Goal: Information Seeking & Learning: Learn about a topic

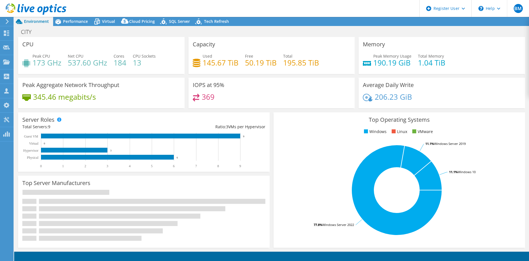
select select "USD"
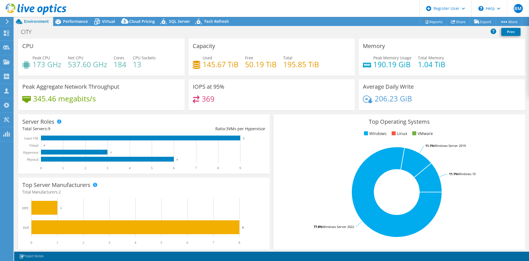
click at [346, 15] on header "BM Dell User [PERSON_NAME] [EMAIL_ADDRESS][PERSON_NAME][DOMAIN_NAME] Dell My Pr…" at bounding box center [264, 8] width 529 height 17
click at [314, 21] on div "Project Actions Project Actions Reports Share Export vSAN ReadyNode Sizer" at bounding box center [271, 21] width 514 height 9
click at [66, 19] on span "Performance" at bounding box center [75, 21] width 25 height 5
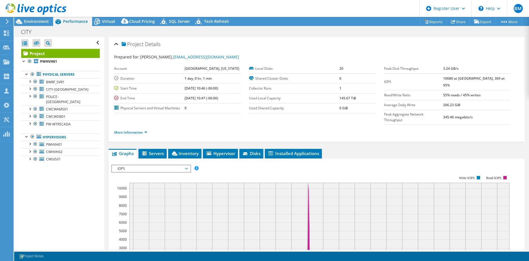
click at [267, 30] on div "CITY Print" at bounding box center [271, 32] width 514 height 10
click at [328, 35] on div "CITY Print" at bounding box center [271, 32] width 514 height 10
click at [33, 22] on span "Environment" at bounding box center [36, 21] width 25 height 5
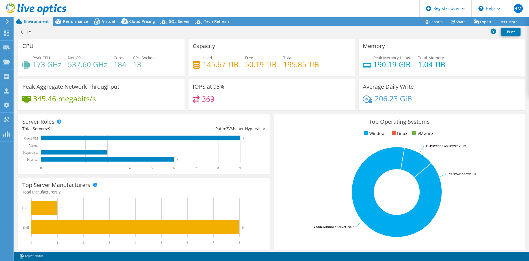
click at [485, 173] on rect at bounding box center [397, 192] width 238 height 99
click at [271, 147] on div "Top Operating Systems Windows Linux VMware 77.8% Windows Server 2022 11.1% Wind…" at bounding box center [398, 181] width 255 height 139
click at [121, 36] on div "CITY Print" at bounding box center [271, 32] width 514 height 10
click at [79, 27] on div "CITY Print" at bounding box center [271, 32] width 514 height 10
click at [82, 22] on span "Performance" at bounding box center [75, 21] width 25 height 5
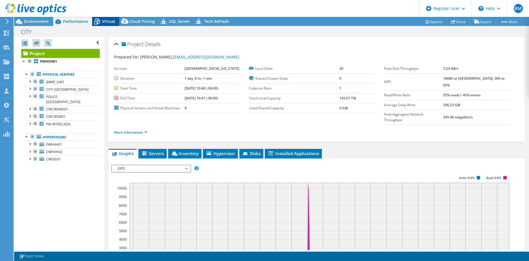
click at [113, 21] on span "Virtual" at bounding box center [108, 21] width 13 height 5
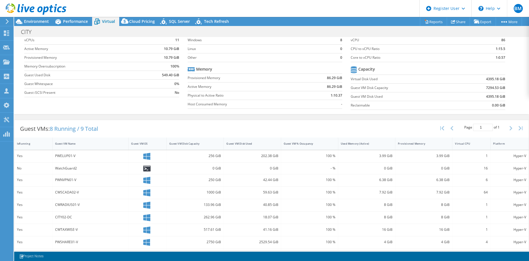
scroll to position [42, 0]
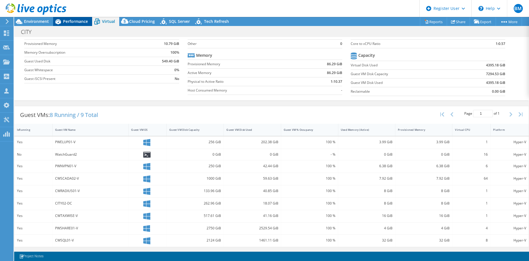
click at [73, 25] on div "Performance" at bounding box center [72, 21] width 39 height 9
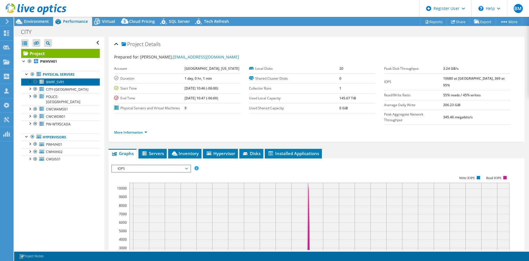
click at [45, 80] on link "BWRF_SVR1" at bounding box center [60, 81] width 78 height 7
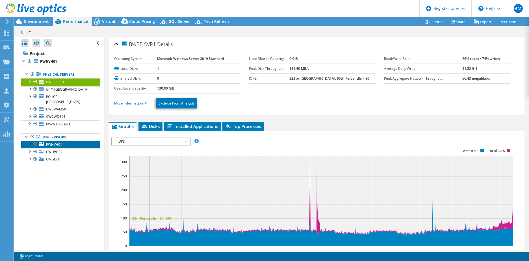
click at [47, 142] on span "PWHVH01" at bounding box center [54, 144] width 16 height 5
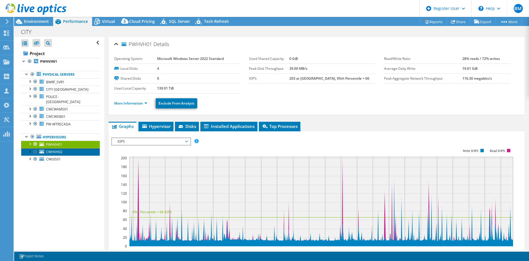
click at [47, 149] on span "CWHVH02" at bounding box center [54, 151] width 16 height 5
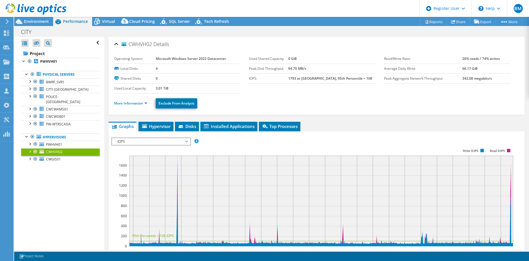
click at [49, 158] on ul "Physical Servers BWRF_SVR1 0 C:" at bounding box center [60, 116] width 78 height 103
click at [56, 157] on span "CWGIS01" at bounding box center [53, 159] width 15 height 5
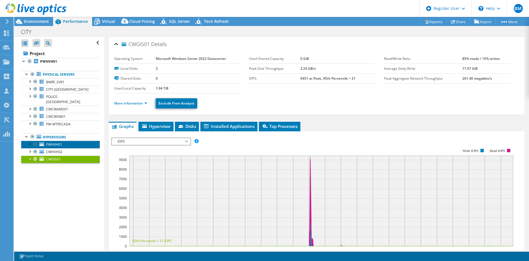
click at [57, 142] on span "PWHVH01" at bounding box center [54, 144] width 16 height 5
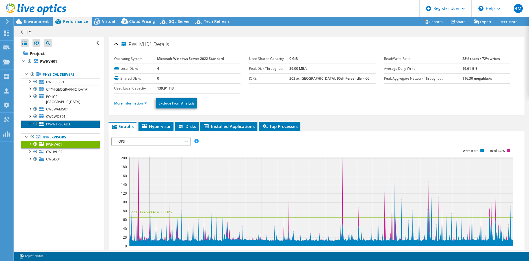
click at [59, 120] on link "PW-WTRSCADA" at bounding box center [60, 123] width 78 height 7
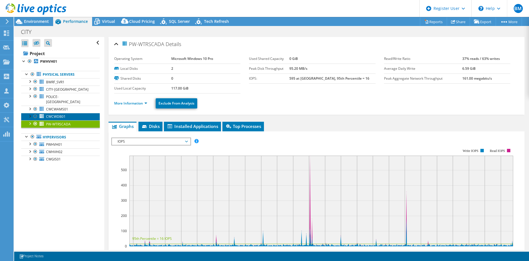
click at [56, 114] on span "CWCWDB01" at bounding box center [55, 116] width 19 height 5
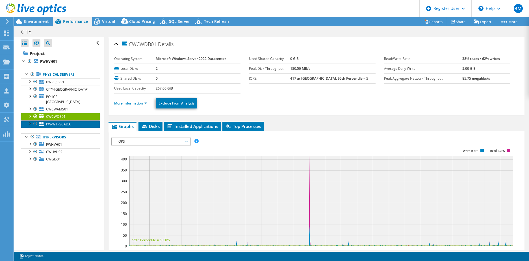
click at [61, 122] on span "PW-WTRSCADA" at bounding box center [58, 124] width 25 height 5
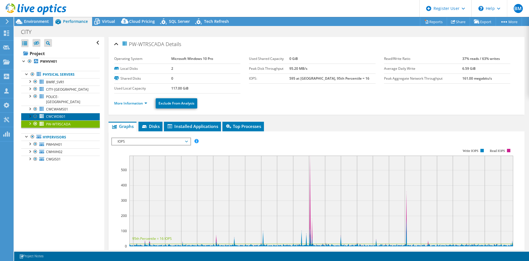
click at [50, 114] on span "CWCWDB01" at bounding box center [55, 116] width 19 height 5
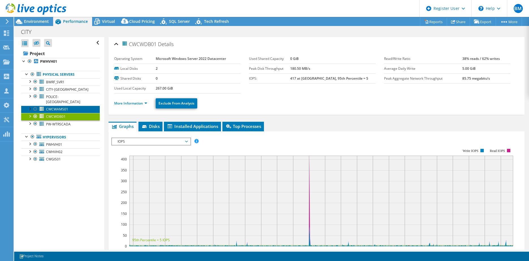
click at [54, 107] on span "CWCWAMS01" at bounding box center [57, 109] width 22 height 5
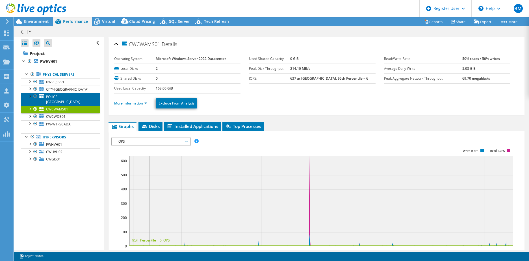
click at [54, 96] on span "POLICE-[GEOGRAPHIC_DATA]" at bounding box center [63, 99] width 34 height 10
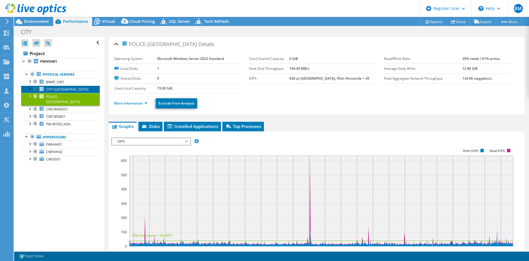
click at [56, 91] on span "CITY-[GEOGRAPHIC_DATA]" at bounding box center [67, 89] width 42 height 5
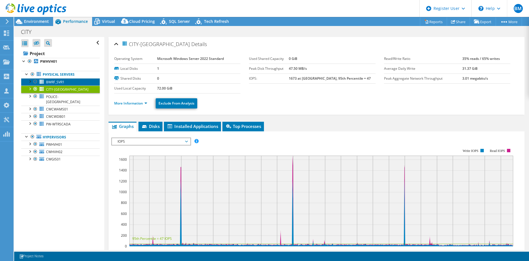
click at [60, 84] on span "BWRF_SVR1" at bounding box center [55, 82] width 18 height 5
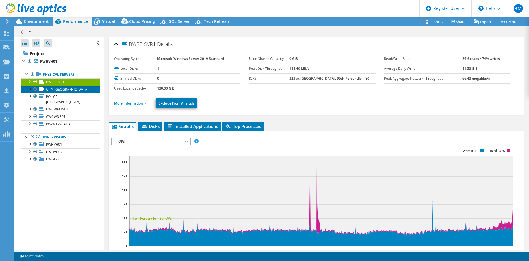
click at [73, 88] on link "CITY-[GEOGRAPHIC_DATA]" at bounding box center [60, 89] width 78 height 7
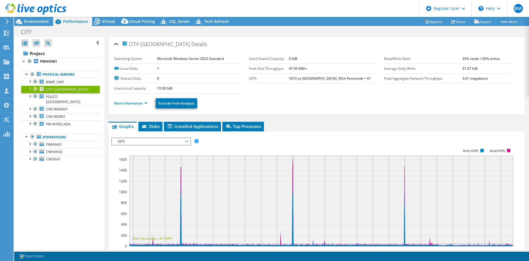
click at [113, 28] on div "CITY Print" at bounding box center [271, 32] width 514 height 10
click at [105, 22] on span "Virtual" at bounding box center [108, 21] width 13 height 5
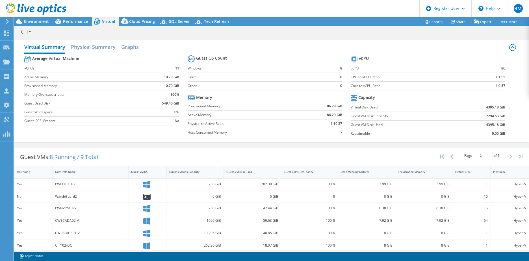
click at [255, 24] on div "Project Actions Project Actions Reports Share Export vSAN ReadyNode Sizer" at bounding box center [271, 21] width 514 height 9
click at [110, 37] on div "Virtual Summary Physical Summary Graphs Average Virtual Machine vCPUs 11 Active…" at bounding box center [271, 91] width 514 height 108
click at [167, 25] on icon at bounding box center [164, 23] width 10 height 12
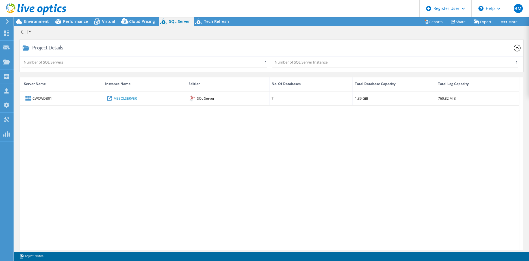
click at [337, 39] on div "Project Details Number of SQL Servers 1 Number of SQL Server Instance 1 CWCWDB0…" at bounding box center [271, 143] width 514 height 213
click at [279, 34] on div "CITY Print" at bounding box center [271, 32] width 514 height 10
click at [216, 25] on div "Tech Refresh" at bounding box center [213, 21] width 39 height 9
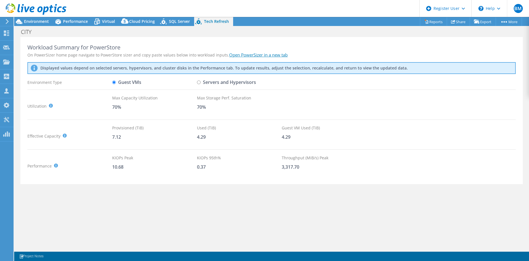
click at [182, 28] on div "CITY Print" at bounding box center [271, 32] width 514 height 10
click at [78, 19] on span "Performance" at bounding box center [75, 21] width 25 height 5
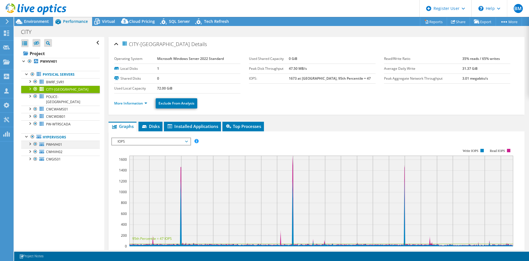
click at [30, 141] on div at bounding box center [30, 144] width 6 height 6
click at [56, 133] on link "Hypervisors" at bounding box center [60, 136] width 78 height 7
click at [29, 120] on div at bounding box center [30, 123] width 6 height 6
click at [34, 143] on div at bounding box center [33, 146] width 6 height 6
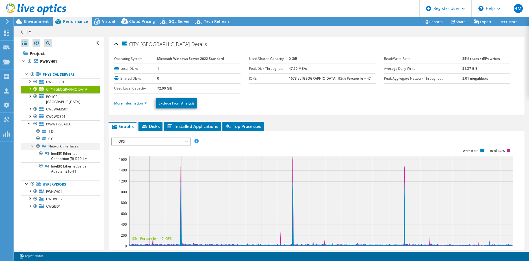
click at [34, 143] on div at bounding box center [33, 146] width 6 height 6
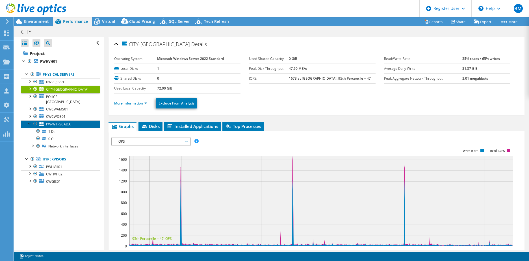
click at [40, 122] on icon at bounding box center [41, 124] width 5 height 4
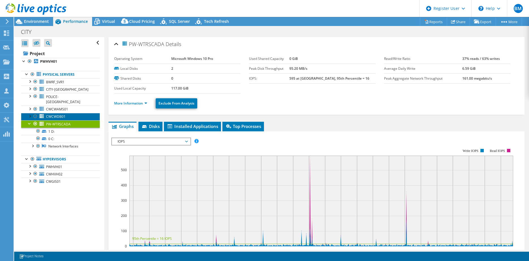
click at [61, 114] on span "CWCWDB01" at bounding box center [55, 116] width 19 height 5
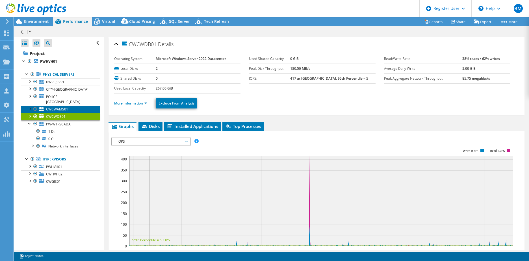
click at [61, 107] on span "CWCWAMS01" at bounding box center [57, 109] width 22 height 5
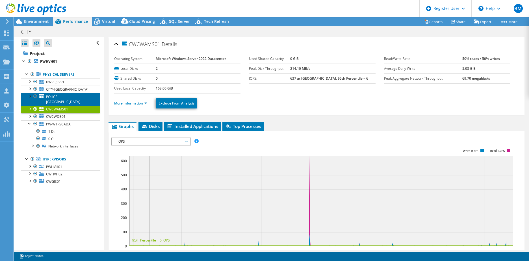
click at [61, 95] on span "POLICE-[GEOGRAPHIC_DATA]" at bounding box center [63, 99] width 34 height 10
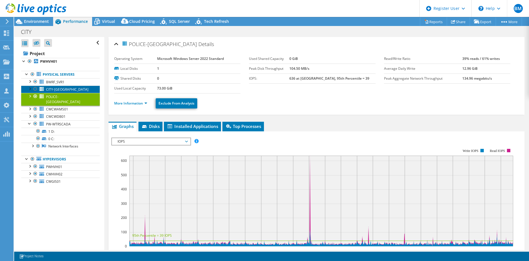
click at [62, 91] on link "CITY-[GEOGRAPHIC_DATA]" at bounding box center [60, 89] width 78 height 7
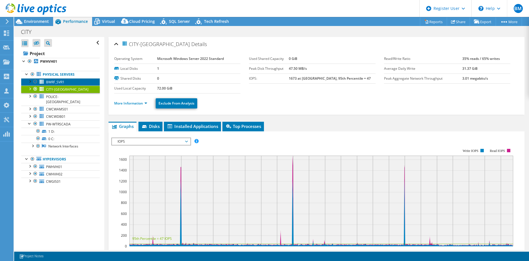
click at [62, 84] on link "BWRF_SVR1" at bounding box center [60, 81] width 78 height 7
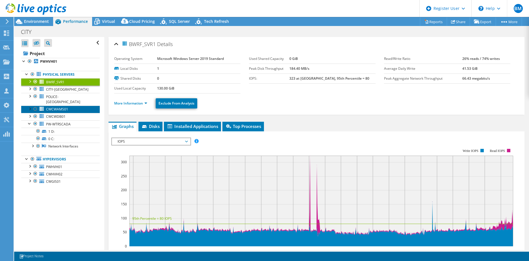
click at [61, 107] on span "CWCWAMS01" at bounding box center [57, 109] width 22 height 5
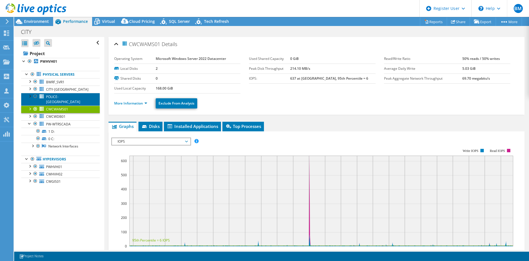
click at [74, 97] on link "POLICE-[GEOGRAPHIC_DATA]" at bounding box center [60, 99] width 78 height 12
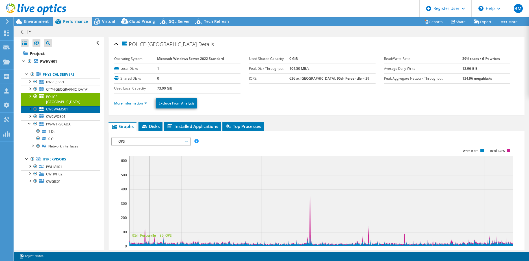
click at [72, 106] on link "CWCWAMS01" at bounding box center [60, 109] width 78 height 7
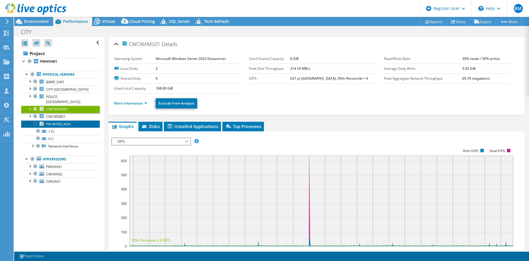
click at [48, 122] on span "PW-WTRSCADA" at bounding box center [58, 124] width 25 height 5
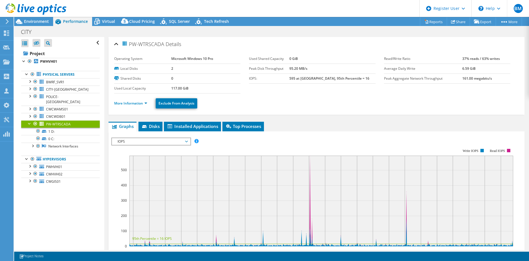
click at [29, 120] on div at bounding box center [30, 123] width 6 height 6
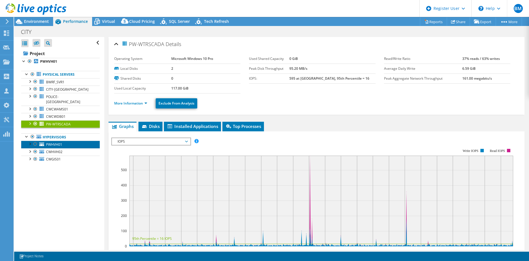
click at [45, 141] on link "PWHVH01" at bounding box center [60, 144] width 78 height 7
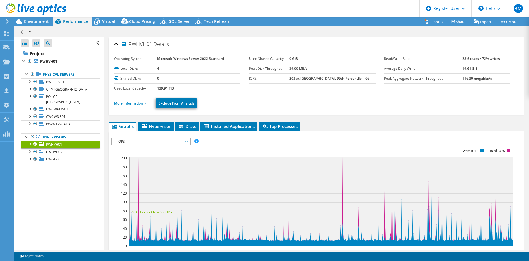
click at [129, 104] on link "More Information" at bounding box center [130, 103] width 33 height 5
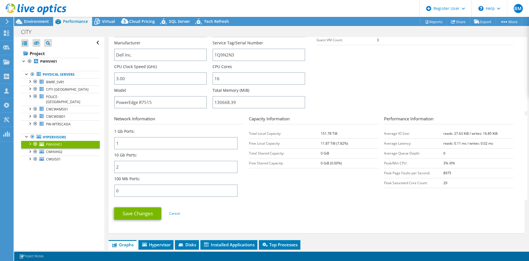
scroll to position [169, 0]
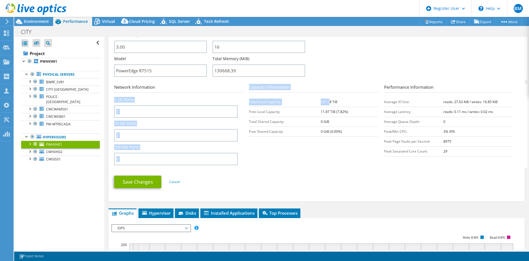
drag, startPoint x: 246, startPoint y: 102, endPoint x: 337, endPoint y: 98, distance: 91.3
click at [336, 99] on section "Network Information 1 Gb Ports: 1 10 Gb Ports: 2 100 Mb Ports: 0 Capacity Infor…" at bounding box center [317, 126] width 407 height 84
click at [338, 98] on td "151.78 TiB" at bounding box center [348, 102] width 57 height 10
drag, startPoint x: 338, startPoint y: 100, endPoint x: 248, endPoint y: 103, distance: 89.9
click at [249, 103] on tr "Total Local Capacity: 151.78 TiB" at bounding box center [313, 102] width 129 height 10
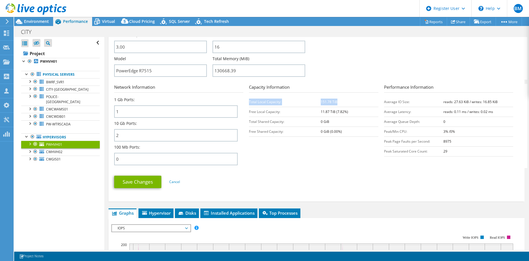
click at [249, 103] on td "Total Local Capacity:" at bounding box center [285, 102] width 72 height 10
click at [325, 130] on b "0 GiB (0.00%)" at bounding box center [330, 131] width 21 height 5
click at [57, 149] on span "CWHVH02" at bounding box center [54, 151] width 16 height 5
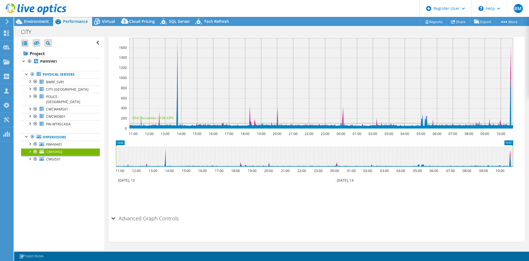
scroll to position [119, 0]
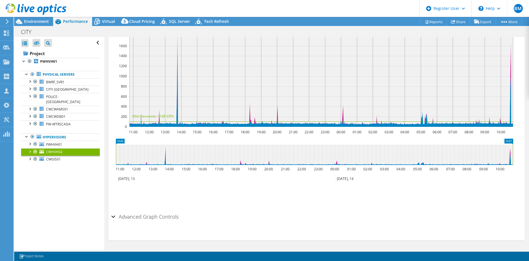
click at [29, 148] on div at bounding box center [30, 151] width 6 height 6
click at [34, 185] on div at bounding box center [33, 188] width 6 height 6
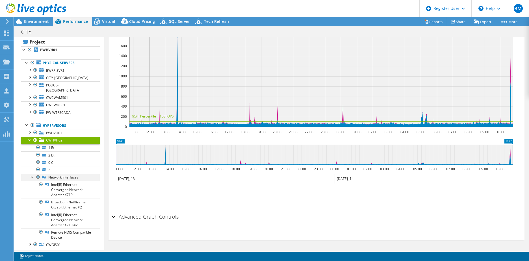
scroll to position [18, 0]
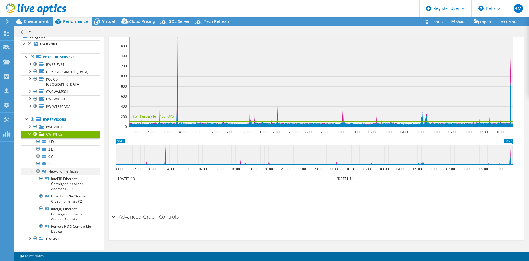
click at [32, 168] on div at bounding box center [33, 171] width 6 height 6
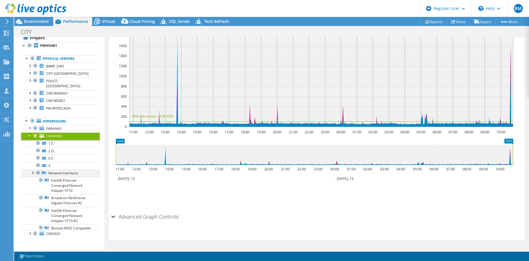
scroll to position [0, 0]
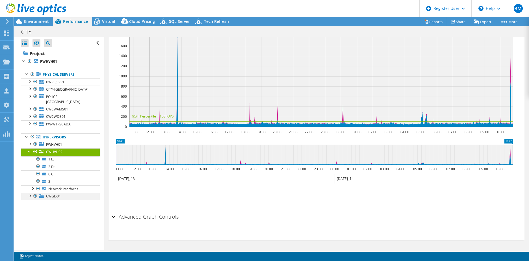
click at [30, 193] on div at bounding box center [30, 196] width 6 height 6
click at [33, 222] on div at bounding box center [33, 225] width 6 height 6
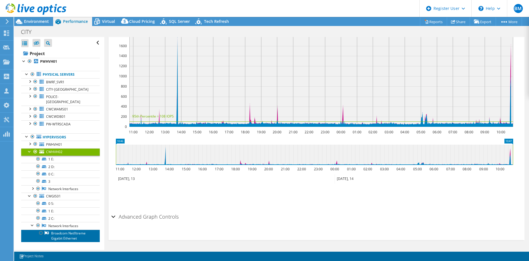
click at [57, 230] on link "Broadcom NetXtreme Gigabit Ethernet" at bounding box center [60, 236] width 78 height 12
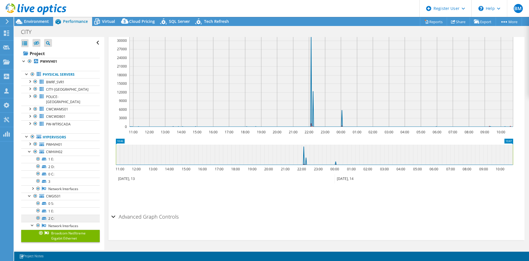
scroll to position [95, 0]
click at [31, 222] on div at bounding box center [33, 225] width 6 height 6
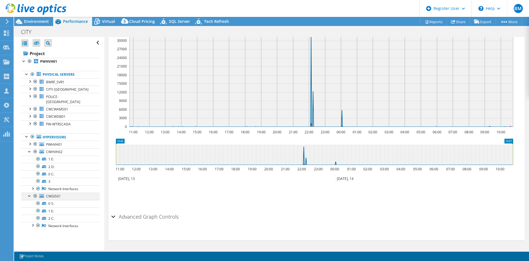
click at [31, 193] on div at bounding box center [30, 196] width 6 height 6
click at [29, 148] on div at bounding box center [30, 151] width 6 height 6
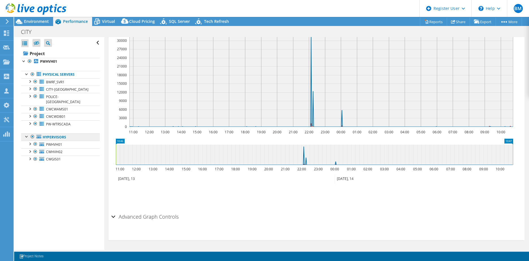
click at [43, 134] on link "Hypervisors" at bounding box center [60, 136] width 78 height 7
click at [48, 133] on link "Hypervisors" at bounding box center [60, 136] width 78 height 7
click at [26, 133] on div at bounding box center [27, 136] width 6 height 6
click at [55, 133] on link "Hypervisors" at bounding box center [60, 136] width 78 height 7
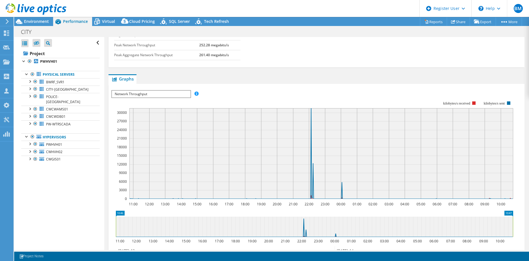
scroll to position [0, 0]
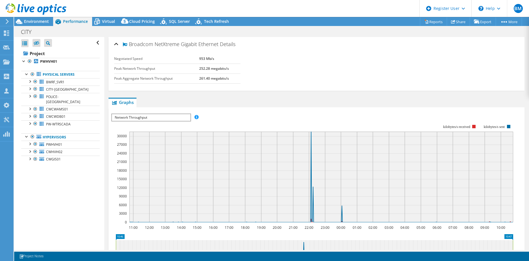
click at [131, 49] on h2 "Broadcom NetXtreme Gigabit Ethernet Details" at bounding box center [174, 43] width 121 height 11
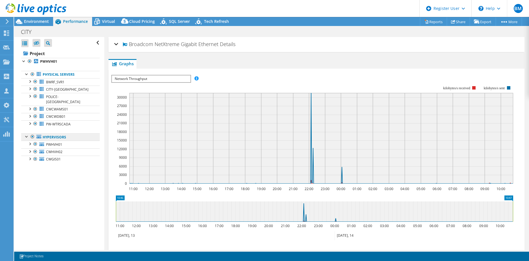
click at [64, 133] on link "Hypervisors" at bounding box center [60, 136] width 78 height 7
click at [56, 142] on link "PWHVH01" at bounding box center [60, 144] width 78 height 7
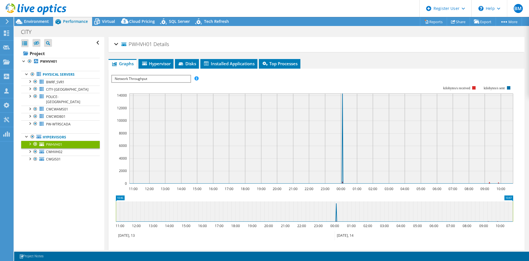
click at [55, 141] on link "PWHVH01" at bounding box center [60, 144] width 78 height 7
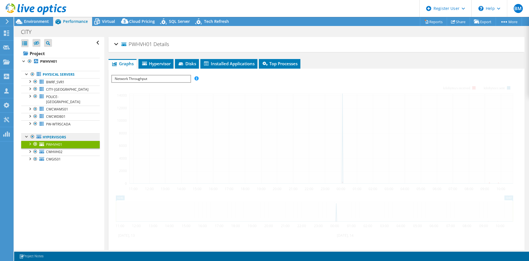
click at [55, 133] on link "Hypervisors" at bounding box center [60, 136] width 78 height 7
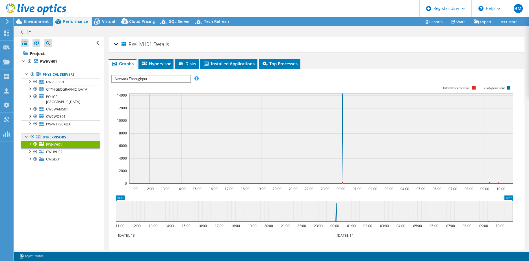
click at [55, 133] on link "Hypervisors" at bounding box center [60, 136] width 78 height 7
drag, startPoint x: 55, startPoint y: 131, endPoint x: 40, endPoint y: 132, distance: 15.8
click at [40, 135] on icon at bounding box center [38, 137] width 5 height 4
click at [115, 38] on div "PWHVH01 Details" at bounding box center [316, 44] width 404 height 12
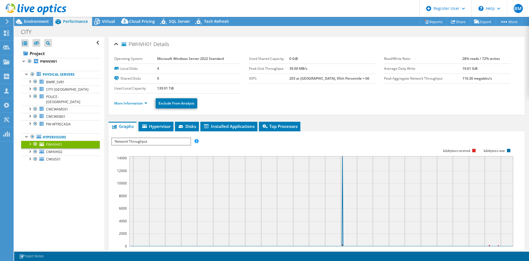
click at [338, 122] on ul "Graphs Servers Inventory Hypervisor Disks Cluster Disks Installed Applications" at bounding box center [316, 127] width 416 height 10
click at [311, 40] on div "PWHVH01 Details" at bounding box center [316, 44] width 404 height 12
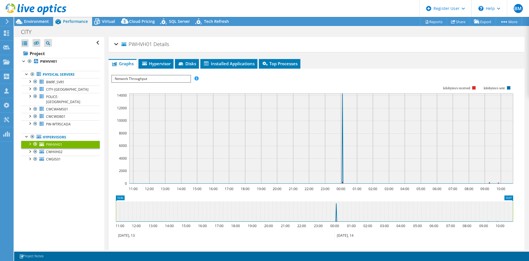
click at [311, 40] on div "PWHVH01 Details" at bounding box center [316, 44] width 404 height 12
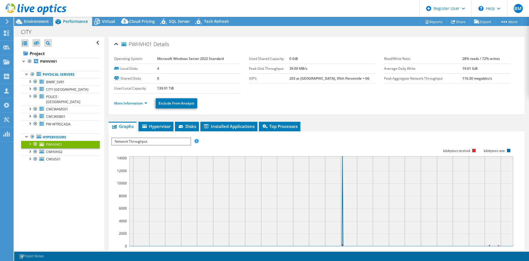
drag, startPoint x: 120, startPoint y: 34, endPoint x: 108, endPoint y: 27, distance: 14.0
click at [118, 34] on div "CITY Print" at bounding box center [271, 32] width 514 height 10
click at [108, 27] on div "CITY Print" at bounding box center [271, 32] width 514 height 10
click at [108, 22] on span "Virtual" at bounding box center [108, 21] width 13 height 5
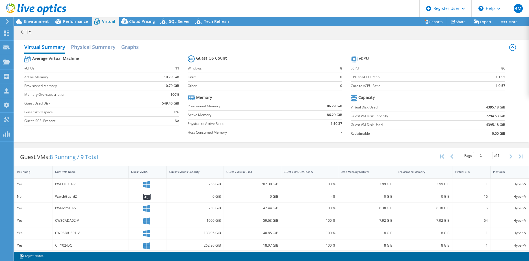
click at [276, 30] on div "CITY Print" at bounding box center [271, 32] width 514 height 10
click at [423, 26] on div "CITY Print" at bounding box center [271, 31] width 514 height 11
click at [425, 22] on link "Reports" at bounding box center [433, 21] width 27 height 9
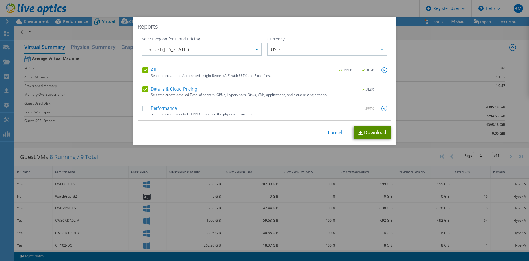
click at [364, 131] on link "Download" at bounding box center [372, 132] width 38 height 13
click at [328, 138] on div "This process may take a while, please wait... Cancel Download" at bounding box center [265, 132] width 254 height 13
click at [328, 136] on div "This process may take a while, please wait... Cancel Download" at bounding box center [265, 132] width 254 height 13
click at [330, 132] on link "Cancel" at bounding box center [335, 132] width 14 height 5
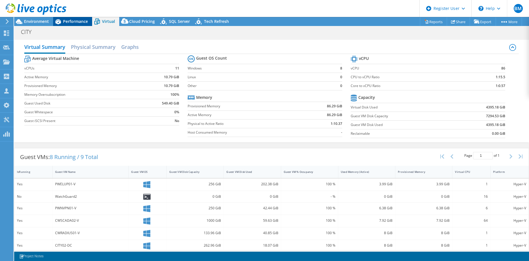
click at [75, 22] on span "Performance" at bounding box center [75, 21] width 25 height 5
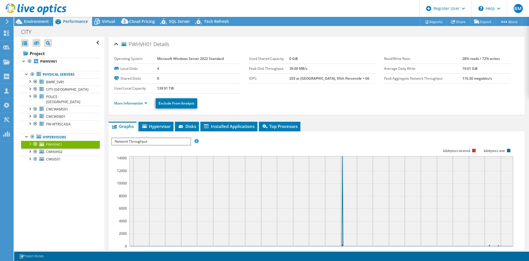
click at [60, 187] on div "Open All Close All Hide Excluded Nodes Project Tree Filter" at bounding box center [59, 143] width 90 height 213
click at [63, 180] on div "Open All Close All Hide Excluded Nodes Project Tree Filter" at bounding box center [59, 143] width 90 height 213
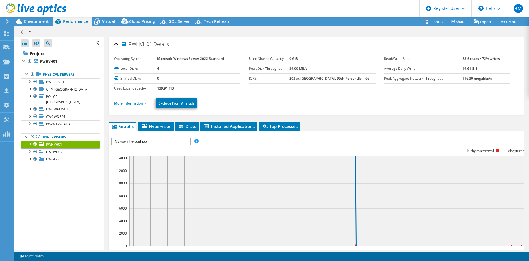
click at [346, 29] on div "CITY Print" at bounding box center [271, 32] width 514 height 10
click at [390, 120] on div "PWHVH01 Details Operating System Microsoft Windows Server 2022 Standard Local D…" at bounding box center [316, 203] width 424 height 332
click at [357, 33] on div "CITY Print" at bounding box center [271, 32] width 514 height 10
drag, startPoint x: 311, startPoint y: 17, endPoint x: 299, endPoint y: 21, distance: 13.0
click at [311, 18] on div "Project Actions Project Actions Reports Share Export vSAN ReadyNode Sizer" at bounding box center [271, 21] width 514 height 9
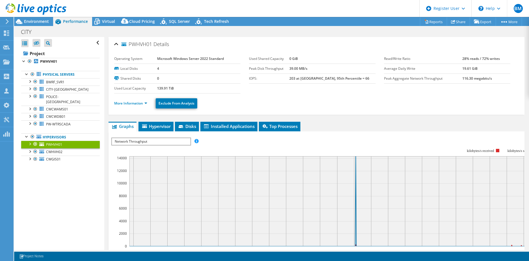
click at [38, 190] on div "Open All Close All Hide Excluded Nodes Project Tree Filter" at bounding box center [59, 143] width 90 height 213
click at [65, 169] on div "Open All Close All Hide Excluded Nodes Project Tree Filter" at bounding box center [59, 143] width 90 height 213
click at [263, 32] on div "CITY Print" at bounding box center [271, 32] width 514 height 10
click at [282, 24] on div "Project Actions Project Actions Reports Share Export vSAN ReadyNode Sizer" at bounding box center [271, 21] width 514 height 9
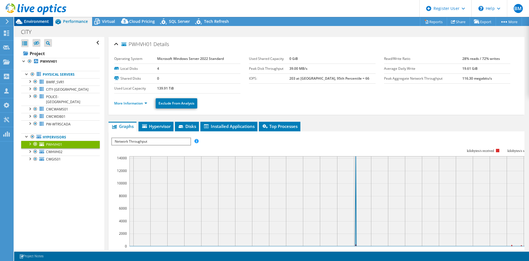
click at [38, 22] on span "Environment" at bounding box center [36, 21] width 25 height 5
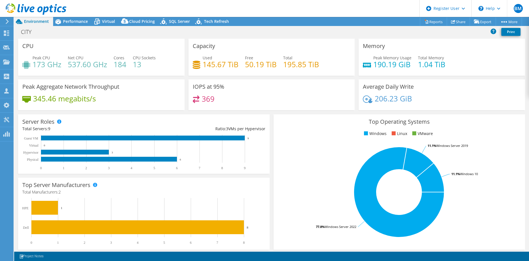
click at [95, 56] on div "Net CPU 537.60 GHz" at bounding box center [87, 61] width 39 height 13
drag, startPoint x: 409, startPoint y: 64, endPoint x: 362, endPoint y: 67, distance: 47.3
click at [363, 67] on div "Peak Memory Usage 190.19 GiB Total Memory 1.04 TiB" at bounding box center [442, 64] width 158 height 18
drag, startPoint x: 362, startPoint y: 67, endPoint x: 420, endPoint y: 69, distance: 57.4
click at [420, 69] on div "Peak Memory Usage 190.19 GiB Total Memory 1.04 TiB" at bounding box center [442, 64] width 158 height 18
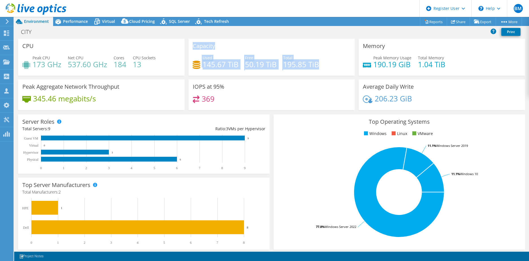
drag, startPoint x: 318, startPoint y: 67, endPoint x: 173, endPoint y: 61, distance: 144.7
click at [173, 61] on div "CPU Peak CPU 173 GHz Net CPU 537.60 GHz Cores 184 CPU Sockets 13 Capacity Used …" at bounding box center [271, 76] width 511 height 75
drag, startPoint x: 173, startPoint y: 61, endPoint x: 233, endPoint y: 62, distance: 59.9
click at [233, 62] on h4 "145.67 TiB" at bounding box center [220, 64] width 36 height 6
click at [240, 50] on div "Capacity Used 145.67 TiB Free 50.19 TiB Total 195.85 TiB" at bounding box center [271, 57] width 166 height 37
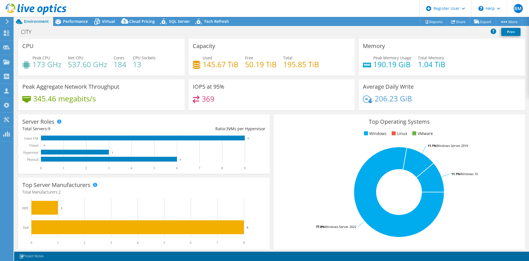
click at [256, 29] on div "CITY Print" at bounding box center [271, 32] width 514 height 10
click at [187, 35] on div "CITY Print" at bounding box center [271, 32] width 514 height 10
click at [172, 6] on header "BM Dell User [PERSON_NAME] [EMAIL_ADDRESS][PERSON_NAME][DOMAIN_NAME] Dell My Pr…" at bounding box center [264, 8] width 529 height 17
click at [111, 9] on header "BM Dell User [PERSON_NAME] [EMAIL_ADDRESS][PERSON_NAME][DOMAIN_NAME] Dell My Pr…" at bounding box center [264, 8] width 529 height 17
click at [120, 32] on div "CITY Print" at bounding box center [271, 32] width 514 height 10
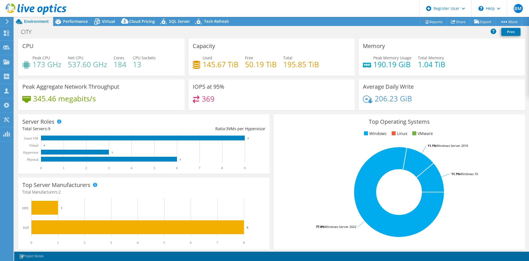
click at [267, 26] on div "Project Actions Project Actions Reports Share Export vSAN ReadyNode Sizer" at bounding box center [271, 21] width 514 height 9
click at [287, 15] on header "BM Dell User [PERSON_NAME] [EMAIL_ADDRESS][PERSON_NAME][DOMAIN_NAME] Dell My Pr…" at bounding box center [264, 8] width 529 height 17
click at [108, 30] on div "CITY Print" at bounding box center [271, 32] width 514 height 10
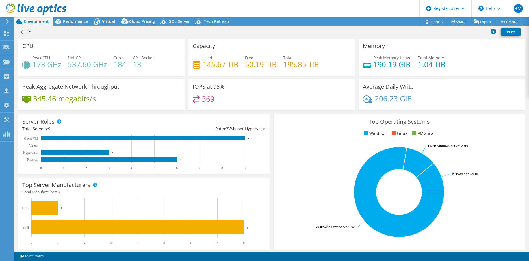
click at [124, 37] on div "CITY Print" at bounding box center [271, 33] width 514 height 12
click at [109, 23] on span "Virtual" at bounding box center [108, 21] width 13 height 5
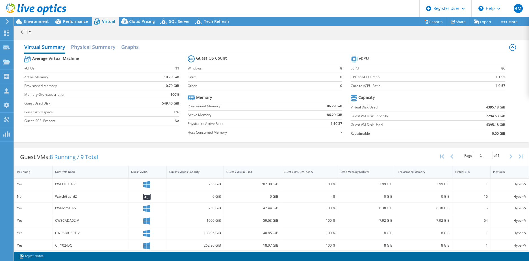
click at [285, 37] on div "Virtual Summary Physical Summary Graphs Average Virtual Machine vCPUs 11 Active…" at bounding box center [271, 91] width 514 height 108
click at [71, 21] on span "Performance" at bounding box center [75, 21] width 25 height 5
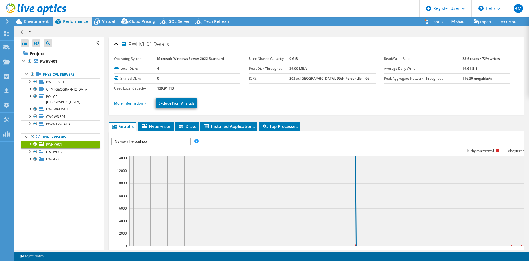
click at [119, 33] on div "CITY Print" at bounding box center [271, 32] width 514 height 10
click at [123, 32] on div "CITY Print" at bounding box center [271, 32] width 514 height 10
click at [105, 21] on span "Virtual" at bounding box center [108, 21] width 13 height 5
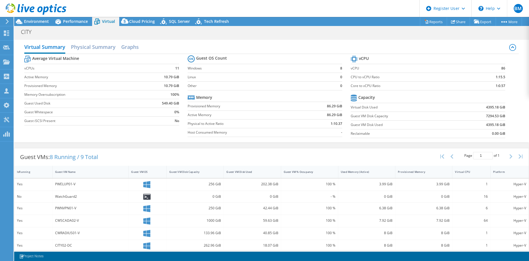
click at [111, 9] on header "BM Dell User [PERSON_NAME] [EMAIL_ADDRESS][PERSON_NAME][DOMAIN_NAME] Dell My Pr…" at bounding box center [264, 8] width 529 height 17
click at [71, 24] on span "Performance" at bounding box center [75, 21] width 25 height 5
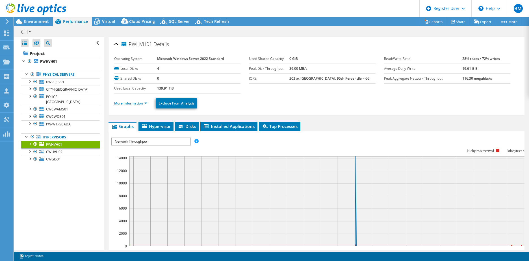
click at [149, 115] on div "PWHVH01 Details Operating System Microsoft Windows Server 2022 Standard Local D…" at bounding box center [316, 203] width 424 height 332
click at [232, 33] on div "CITY Print" at bounding box center [271, 32] width 514 height 10
click at [42, 23] on span "Environment" at bounding box center [36, 21] width 25 height 5
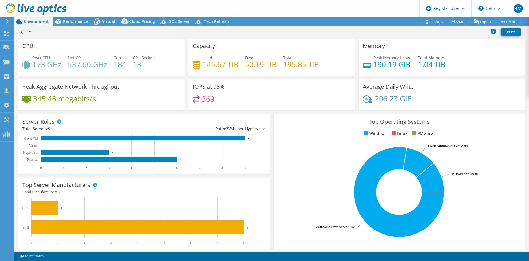
click at [232, 31] on div "CITY Print" at bounding box center [271, 32] width 514 height 10
click at [73, 18] on div "Performance" at bounding box center [72, 21] width 39 height 9
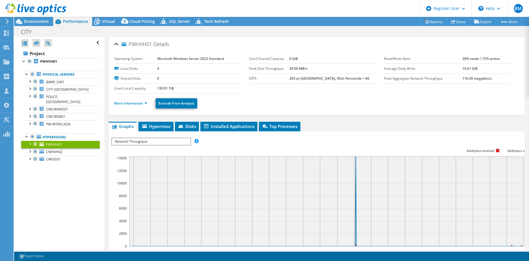
click at [195, 35] on div "CITY Print" at bounding box center [271, 32] width 514 height 10
click at [53, 95] on span "POLICE-[GEOGRAPHIC_DATA]" at bounding box center [63, 99] width 34 height 10
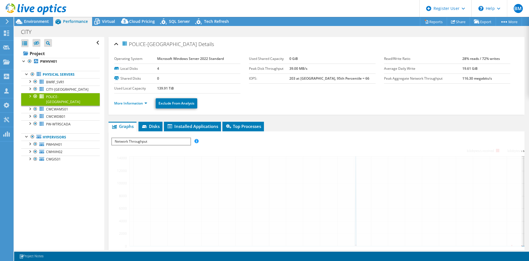
click at [29, 96] on div at bounding box center [30, 96] width 6 height 6
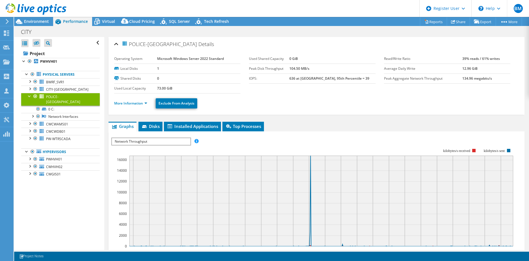
click at [29, 96] on div at bounding box center [30, 96] width 6 height 6
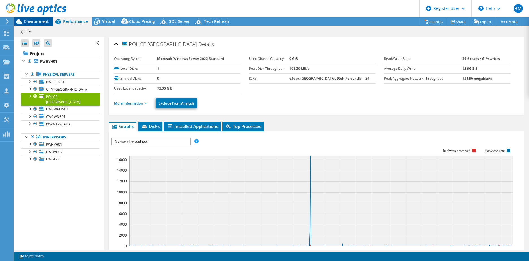
click at [40, 24] on div "Environment" at bounding box center [33, 21] width 39 height 9
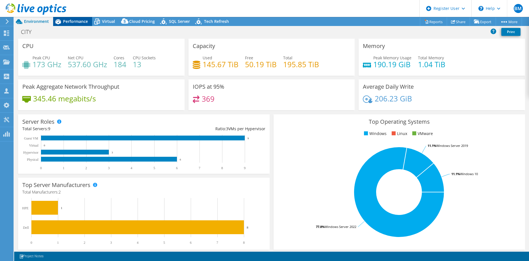
click at [73, 24] on span "Performance" at bounding box center [75, 21] width 25 height 5
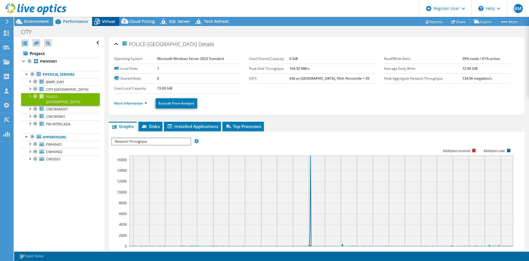
click at [112, 19] on span "Virtual" at bounding box center [108, 21] width 13 height 5
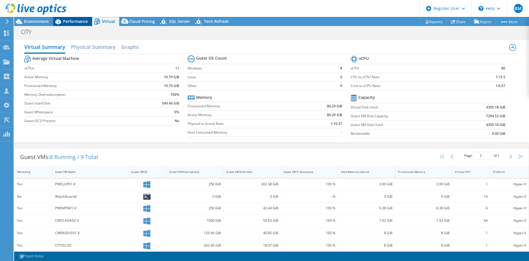
click at [82, 23] on span "Performance" at bounding box center [75, 21] width 25 height 5
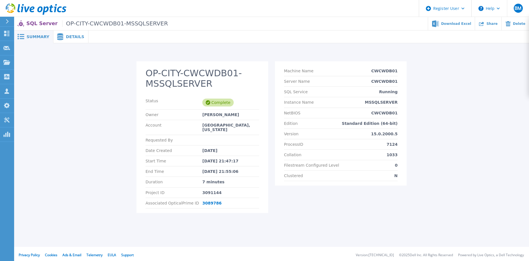
click at [283, 21] on ul "Download Excel Share Delete" at bounding box center [348, 23] width 361 height 13
click at [256, 14] on header "Register User Help BM Dell User Bryce Mcdonald Bryce.Mcdonald@Dell.com Dell My …" at bounding box center [264, 8] width 529 height 17
click at [349, 110] on div "NetBIOS CWCWDB01" at bounding box center [341, 113] width 114 height 10
click at [268, 154] on div "OP-CITY-CWCWDB01-MSSQLSERVER Status Complete Owner Justin Clevidence Account BE…" at bounding box center [271, 140] width 270 height 158
click at [77, 35] on span "Details" at bounding box center [75, 37] width 18 height 4
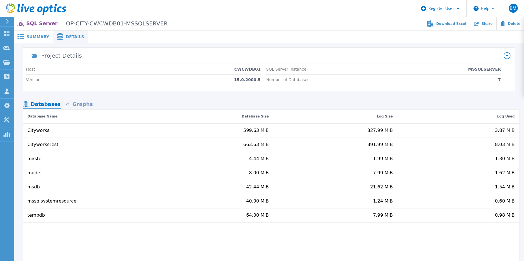
click at [285, 232] on div "Cityworks 599.63 MiB 327.99 MiB 3.87 MiB CityworksTest 663.63 MiB 391.99 MiB 8.…" at bounding box center [271, 205] width 496 height 162
click at [276, 91] on div "Project Details Host CWCWDB01 Version 15.0.2000.5 SQL Server Instance MSSQLSERV…" at bounding box center [269, 166] width 492 height 237
click at [226, 98] on div "Project Details Host CWCWDB01 Version 15.0.2000.5 SQL Server Instance MSSQLSERV…" at bounding box center [269, 166] width 492 height 237
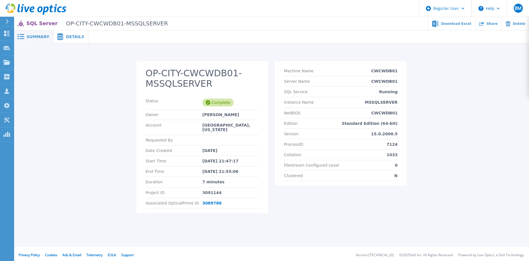
click at [74, 43] on div "Details" at bounding box center [70, 36] width 35 height 13
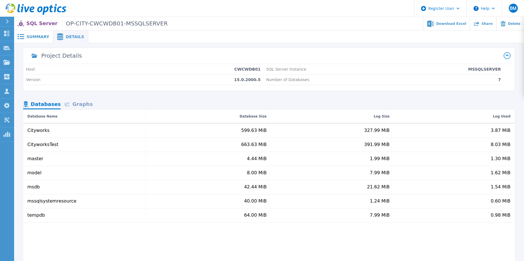
click at [156, 13] on header "Register User Help BM Dell User Bryce Mcdonald Bryce.Mcdonald@Dell.com Dell My …" at bounding box center [262, 8] width 524 height 17
click at [285, 97] on div "Project Details Host CWCWDB01 Version 15.0.2000.5 SQL Server Instance MSSQLSERV…" at bounding box center [269, 166] width 492 height 237
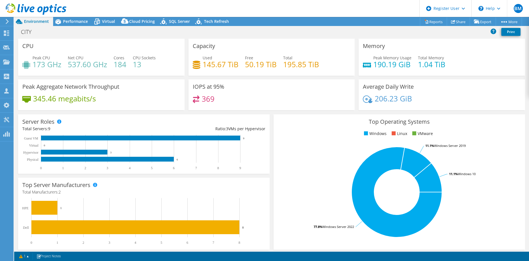
select select "USD"
click at [71, 22] on span "Performance" at bounding box center [75, 21] width 25 height 5
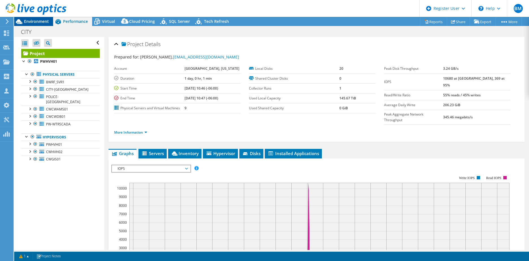
click at [49, 21] on div "Environment" at bounding box center [33, 21] width 39 height 9
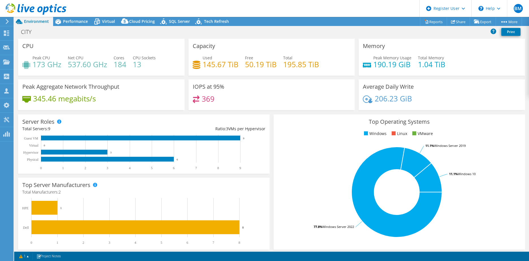
click at [262, 118] on div "Server Roles Physical Servers represent bare metal servers that were targets of…" at bounding box center [143, 143] width 251 height 59
click at [144, 34] on div "CITY Print" at bounding box center [271, 32] width 514 height 10
click at [88, 21] on div "Performance" at bounding box center [72, 21] width 39 height 9
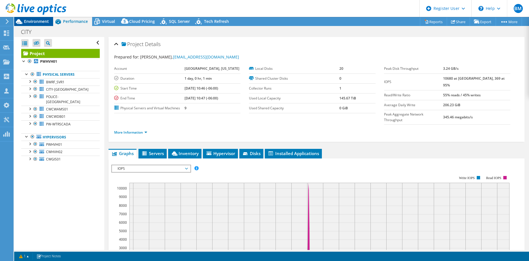
click at [45, 24] on span "Environment" at bounding box center [36, 21] width 25 height 5
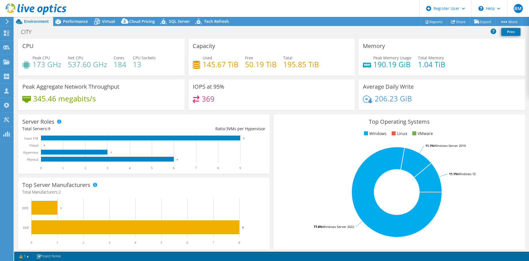
click at [306, 36] on div "CITY Print" at bounding box center [271, 32] width 514 height 10
click at [320, 23] on div "Project Actions Project Actions Reports Share Export vSAN ReadyNode Sizer" at bounding box center [271, 21] width 514 height 9
click at [341, 12] on header "BM Dell User [PERSON_NAME] [EMAIL_ADDRESS][PERSON_NAME][DOMAIN_NAME] Dell My Pr…" at bounding box center [264, 8] width 529 height 17
drag, startPoint x: 361, startPoint y: 51, endPoint x: 366, endPoint y: 55, distance: 7.4
click at [361, 51] on div "Memory Peak Memory Usage 190.19 GiB Total Memory 1.04 TiB" at bounding box center [441, 57] width 166 height 37
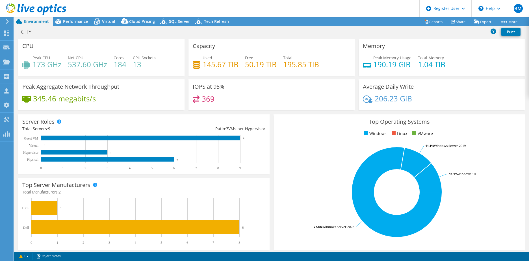
click at [104, 34] on div "CITY Print" at bounding box center [271, 32] width 514 height 10
click at [80, 22] on span "Performance" at bounding box center [75, 21] width 25 height 5
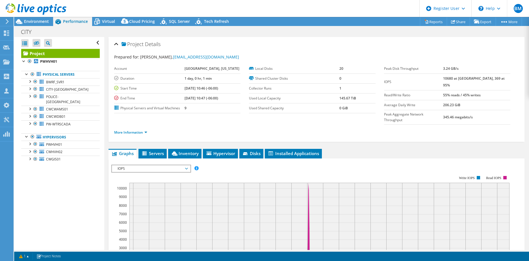
click at [350, 132] on div "Project Details Prepared for: Justin Clevidence, jclevidence@belgrademt.gov Acc…" at bounding box center [316, 216] width 424 height 359
click at [286, 29] on div "CITY Print" at bounding box center [271, 32] width 514 height 10
click at [60, 122] on span "PW-WTRSCADA" at bounding box center [58, 124] width 25 height 5
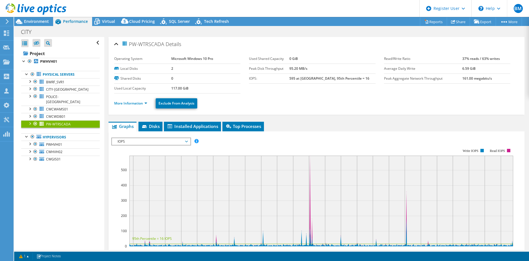
drag, startPoint x: 190, startPoint y: 87, endPoint x: 162, endPoint y: 89, distance: 28.3
click at [162, 89] on tr "Used Local Capacity 117.00 GiB" at bounding box center [177, 88] width 126 height 10
click at [263, 101] on ul "More Information Exclude From Analysis" at bounding box center [316, 103] width 404 height 12
click at [265, 34] on div "CITY Print" at bounding box center [271, 32] width 514 height 10
click at [270, 25] on div "Project Actions Project Actions Reports Share Export vSAN ReadyNode Sizer" at bounding box center [271, 21] width 514 height 9
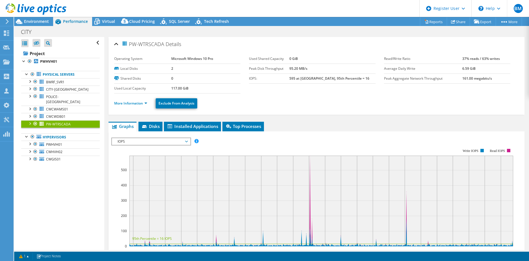
click at [269, 25] on div "Project Actions Project Actions Reports Share Export vSAN ReadyNode Sizer" at bounding box center [271, 21] width 514 height 9
click at [48, 114] on span "CWCWDB01" at bounding box center [55, 116] width 19 height 5
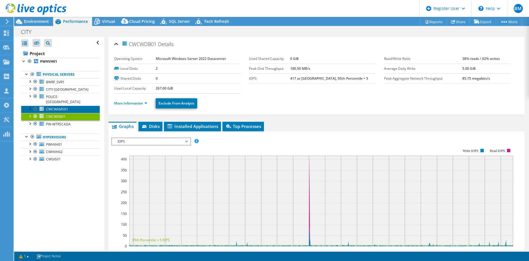
click at [50, 107] on span "CWCWAMS01" at bounding box center [57, 109] width 22 height 5
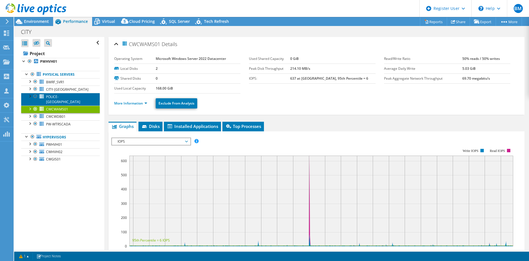
click at [45, 98] on link "POLICE-[GEOGRAPHIC_DATA]" at bounding box center [60, 99] width 78 height 12
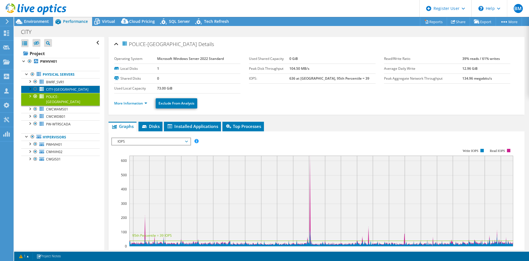
click at [46, 87] on link "CITY-[GEOGRAPHIC_DATA]" at bounding box center [60, 89] width 78 height 7
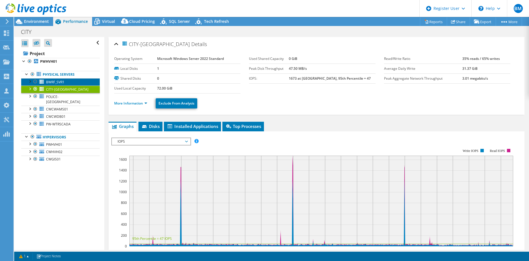
click at [52, 82] on span "BWRF_SVR1" at bounding box center [55, 82] width 18 height 5
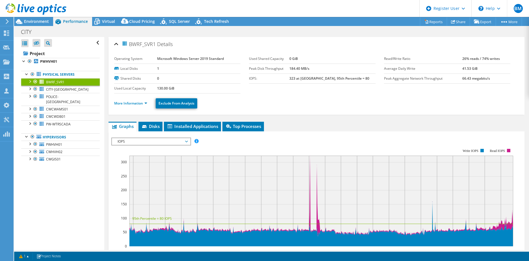
click at [274, 34] on div "CITY Print" at bounding box center [271, 32] width 514 height 10
click at [284, 35] on div "CITY Print" at bounding box center [271, 32] width 514 height 10
click at [31, 188] on div "Open All Close All Hide Excluded Nodes Project Tree Filter" at bounding box center [59, 143] width 90 height 213
click at [221, 34] on div "CITY Print" at bounding box center [271, 32] width 514 height 10
click at [424, 21] on icon at bounding box center [426, 21] width 4 height 4
